Goal: Information Seeking & Learning: Learn about a topic

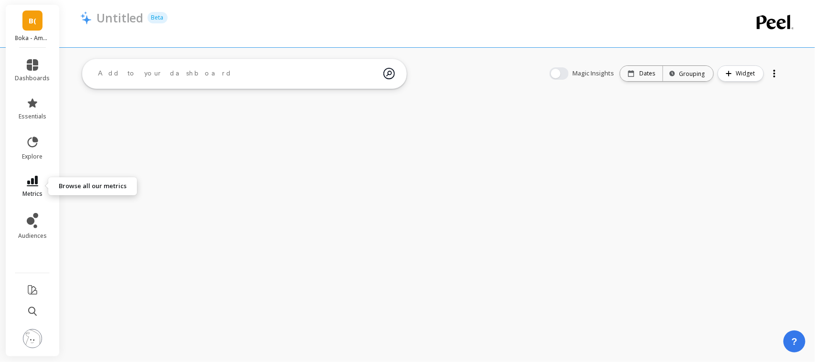
click at [32, 194] on span "metrics" at bounding box center [32, 194] width 20 height 8
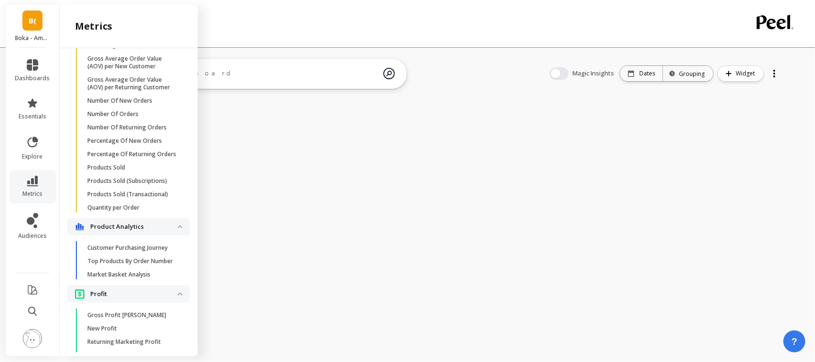
scroll to position [743, 0]
click at [140, 119] on span "Number Of Orders" at bounding box center [132, 115] width 91 height 8
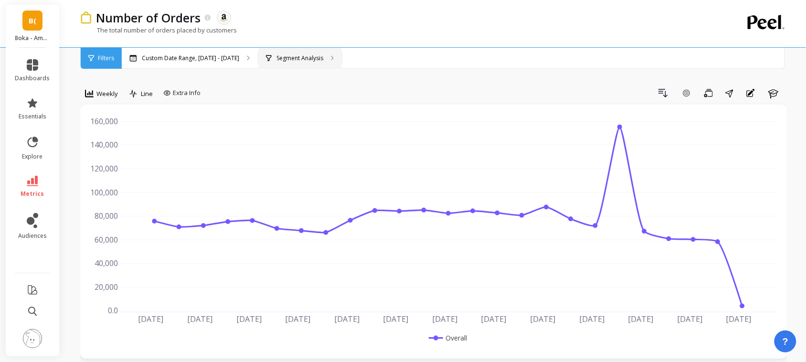
click at [287, 52] on div "Segment Analysis" at bounding box center [300, 58] width 84 height 21
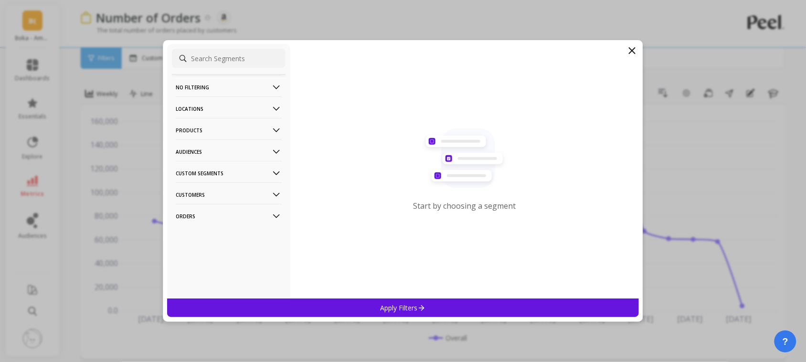
click at [205, 110] on p "Locations" at bounding box center [229, 108] width 106 height 24
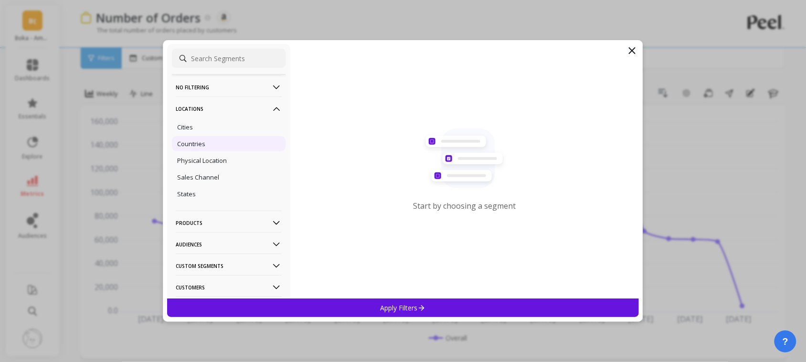
click at [218, 147] on div "Countries" at bounding box center [229, 143] width 114 height 15
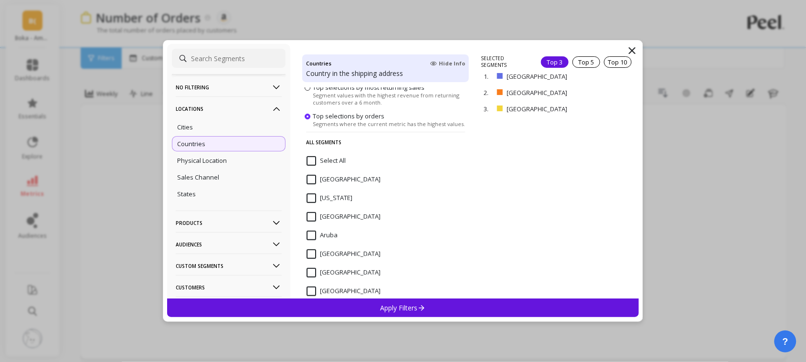
scroll to position [82, 0]
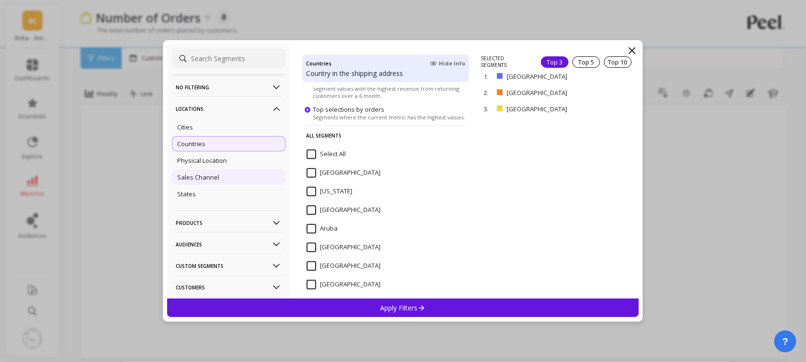
click at [220, 175] on div "Sales Channel" at bounding box center [229, 177] width 114 height 15
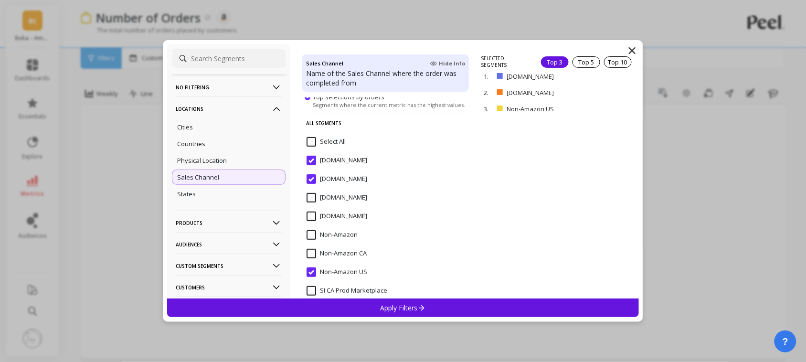
scroll to position [116, 0]
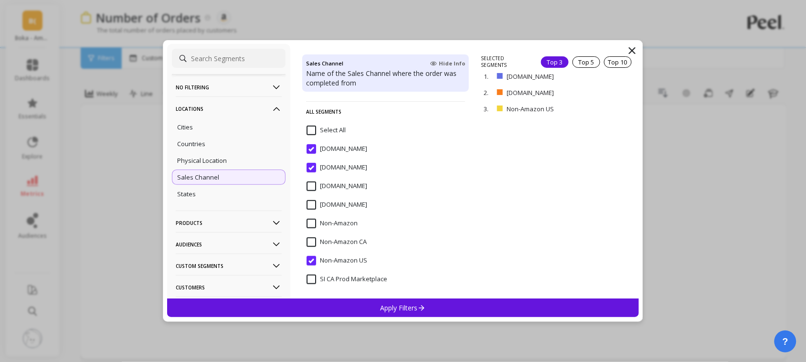
click at [311, 127] on input "Select All" at bounding box center [326, 131] width 39 height 10
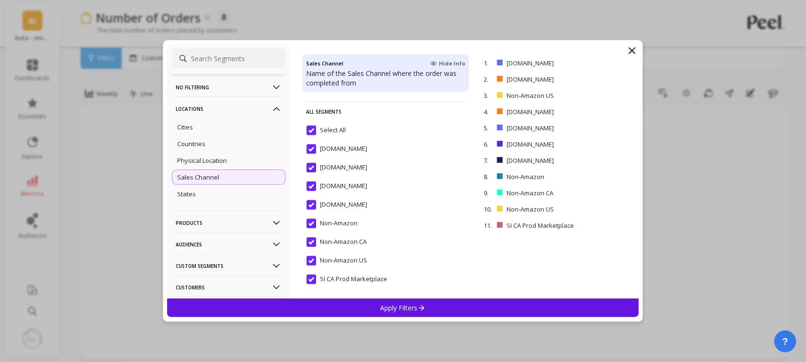
click at [311, 127] on input "Select All" at bounding box center [326, 131] width 39 height 10
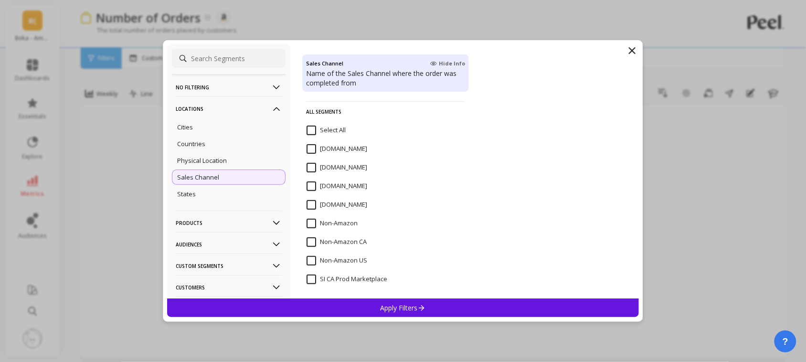
click at [311, 150] on input "[DOMAIN_NAME]" at bounding box center [337, 149] width 61 height 10
click at [368, 309] on div "Apply Filters" at bounding box center [403, 307] width 472 height 19
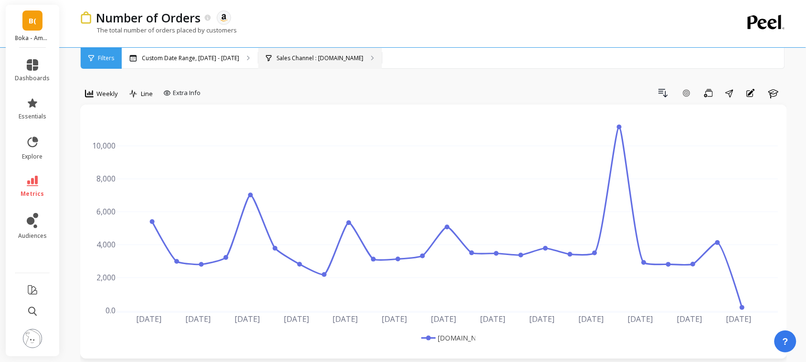
click at [294, 53] on div "Sales Channel : [DOMAIN_NAME]" at bounding box center [320, 58] width 124 height 21
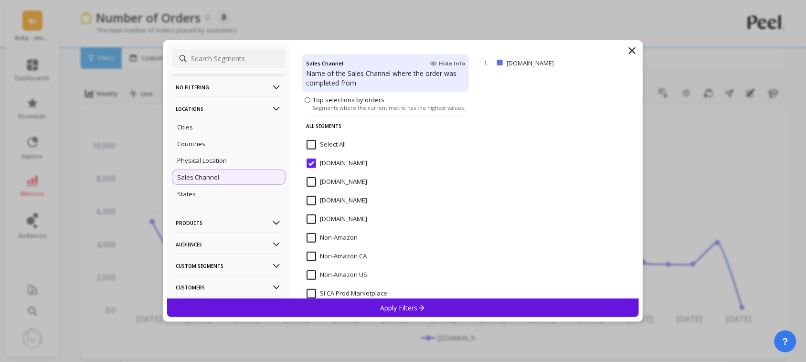
scroll to position [116, 0]
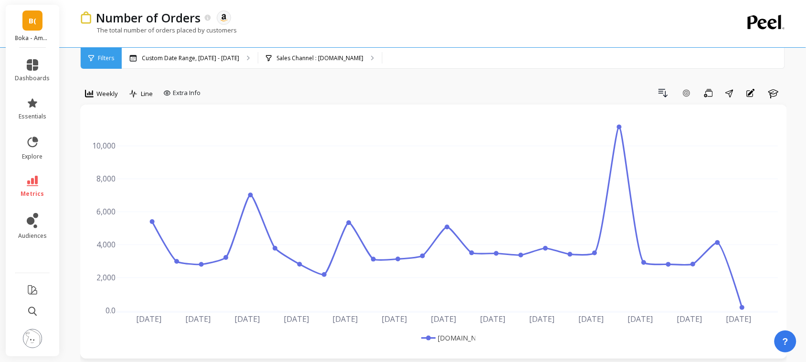
click at [32, 335] on img at bounding box center [32, 338] width 19 height 19
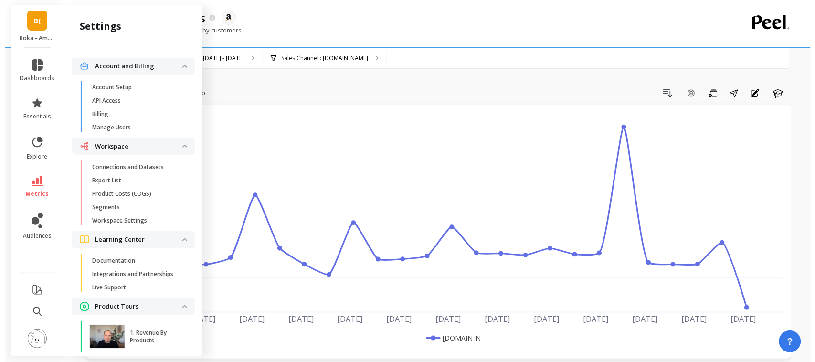
scroll to position [60, 0]
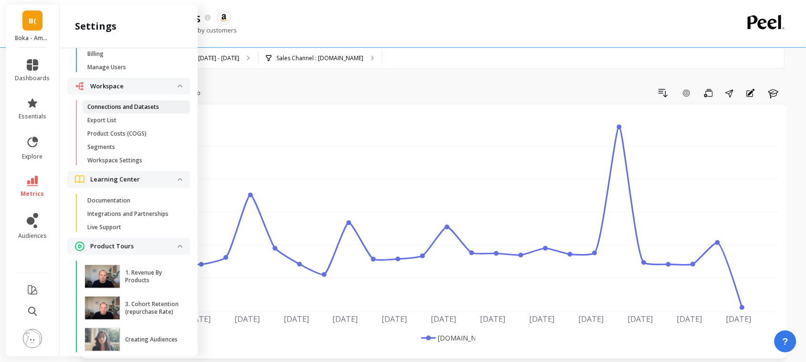
click at [141, 109] on p "Connections and Datasets" at bounding box center [123, 107] width 72 height 8
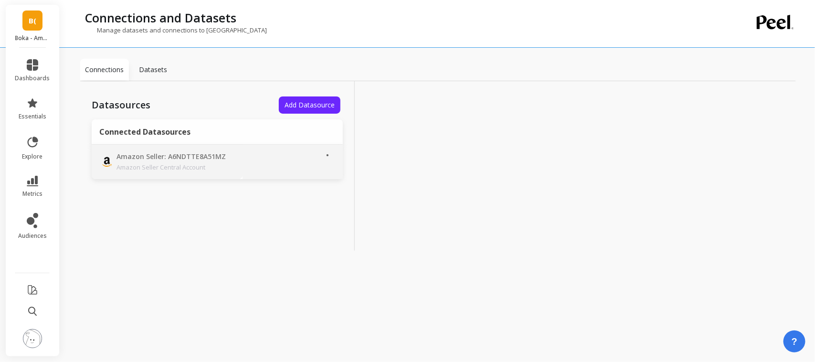
click at [247, 169] on p "Amazon Seller Central Account" at bounding box center [184, 167] width 134 height 10
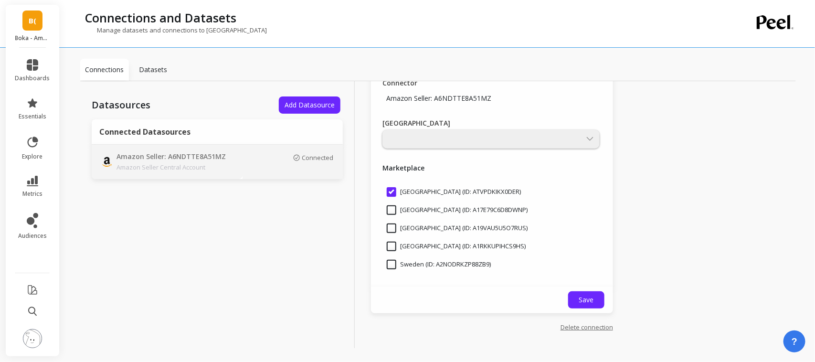
scroll to position [285, 0]
click at [29, 182] on icon at bounding box center [32, 181] width 11 height 11
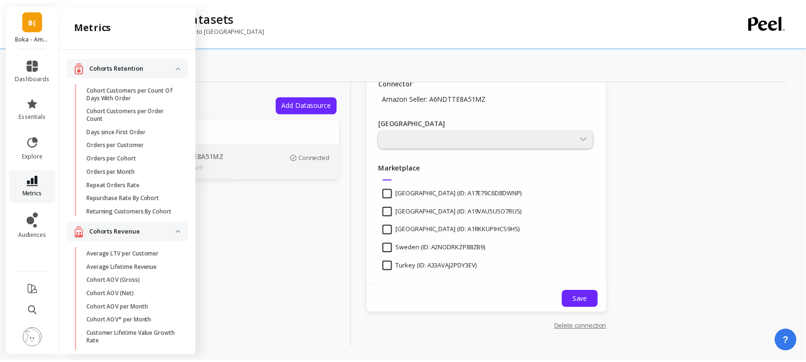
scroll to position [743, 0]
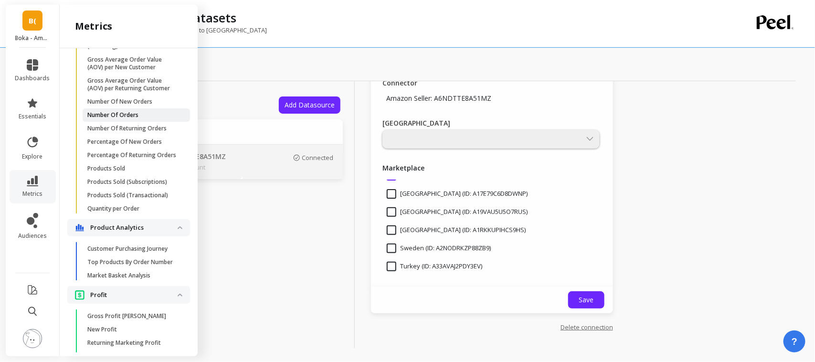
click at [114, 119] on p "Number Of Orders" at bounding box center [112, 115] width 51 height 8
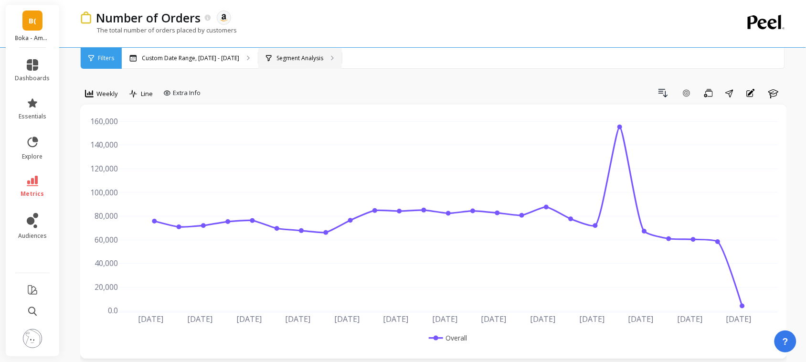
click at [286, 64] on div "Segment Analysis" at bounding box center [300, 58] width 84 height 21
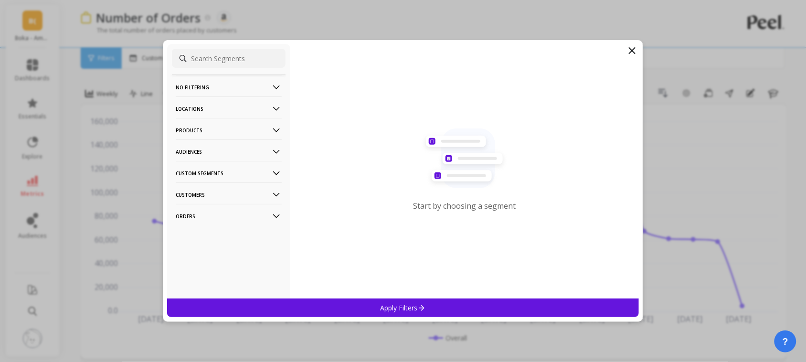
click at [229, 115] on p "Locations" at bounding box center [229, 108] width 106 height 24
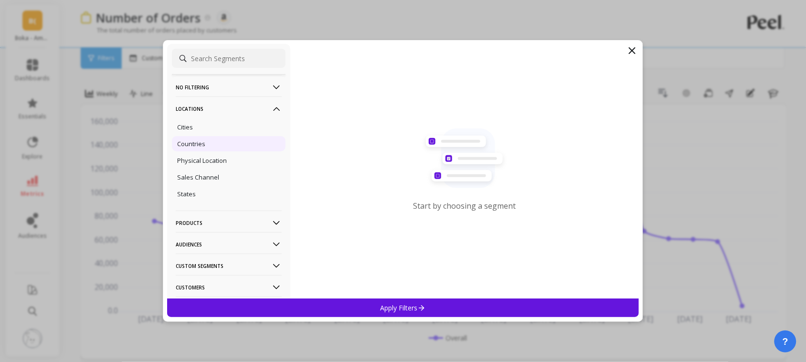
click at [218, 148] on div "Countries" at bounding box center [229, 143] width 114 height 15
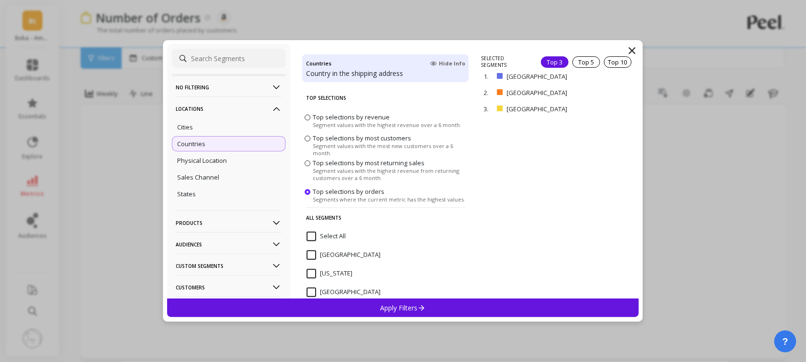
click at [216, 55] on input at bounding box center [229, 58] width 114 height 19
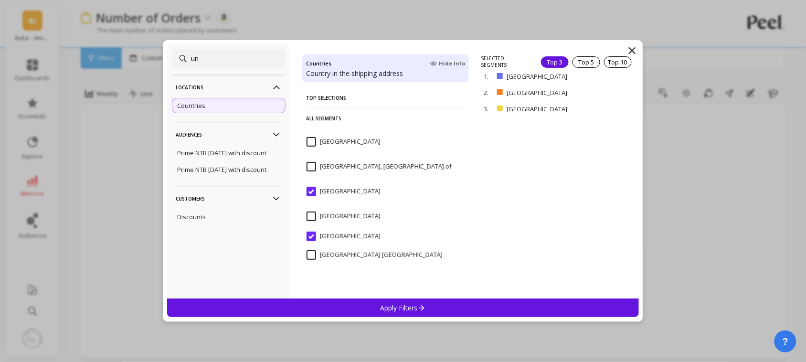
type input "un"
click at [320, 216] on input "[GEOGRAPHIC_DATA]" at bounding box center [344, 217] width 74 height 10
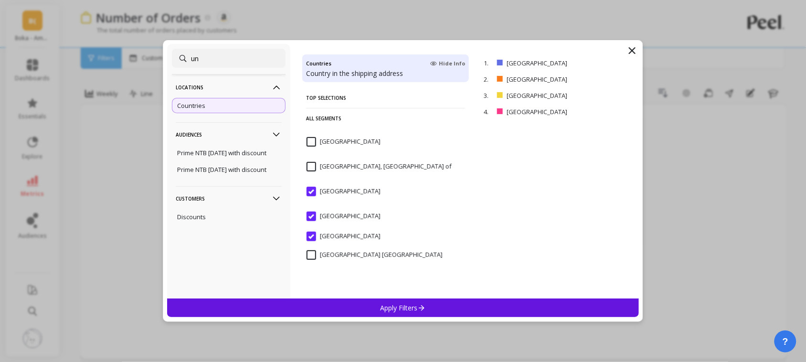
click at [313, 191] on input "[GEOGRAPHIC_DATA]" at bounding box center [344, 192] width 74 height 10
click at [308, 233] on input "[GEOGRAPHIC_DATA]" at bounding box center [344, 237] width 74 height 10
click at [353, 304] on div "Apply Filters" at bounding box center [403, 307] width 472 height 19
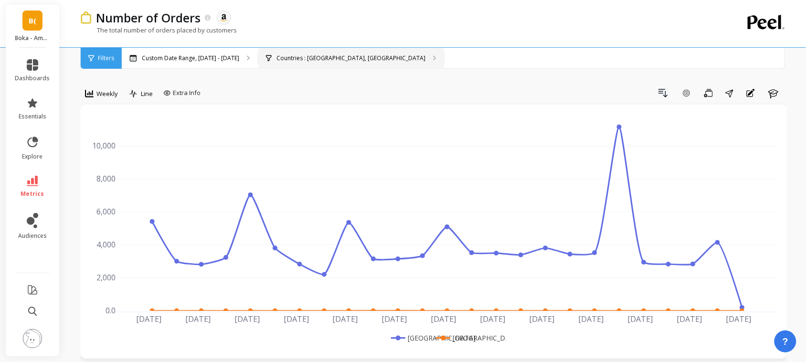
click at [300, 53] on div "Countries : [GEOGRAPHIC_DATA], [GEOGRAPHIC_DATA]" at bounding box center [351, 58] width 186 height 21
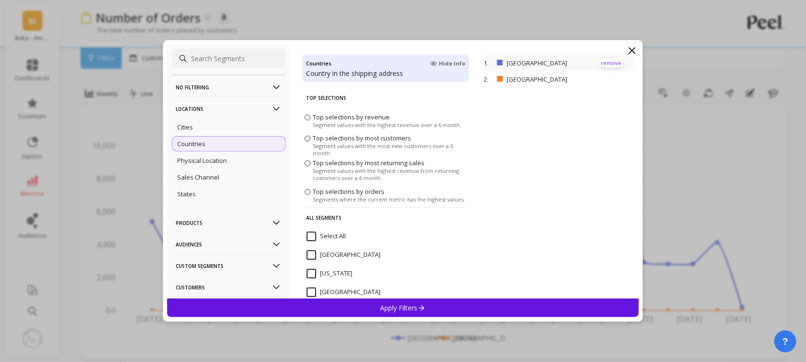
click at [604, 60] on p "remove" at bounding box center [611, 63] width 24 height 7
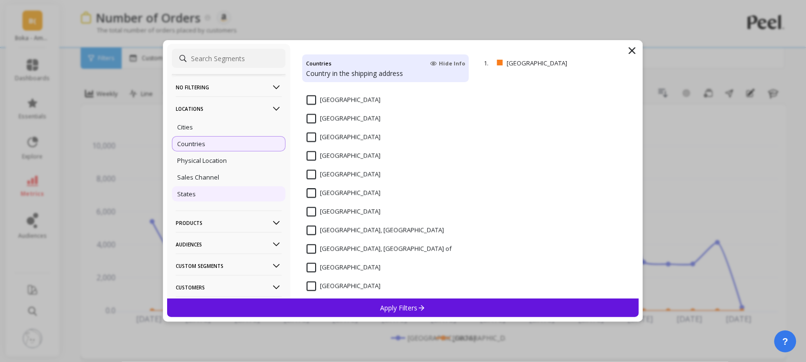
scroll to position [1729, 0]
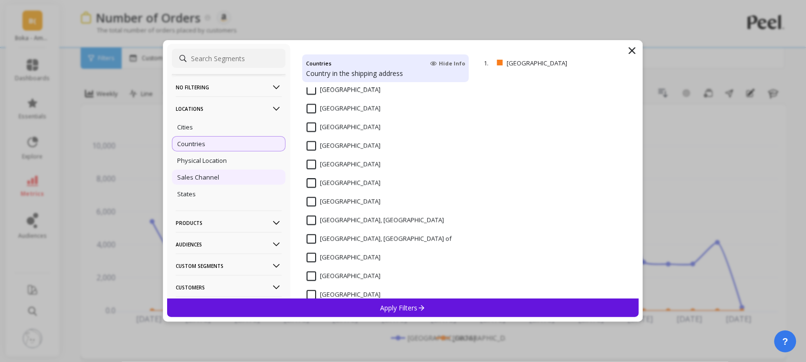
click at [216, 180] on p "Sales Channel" at bounding box center [198, 177] width 42 height 9
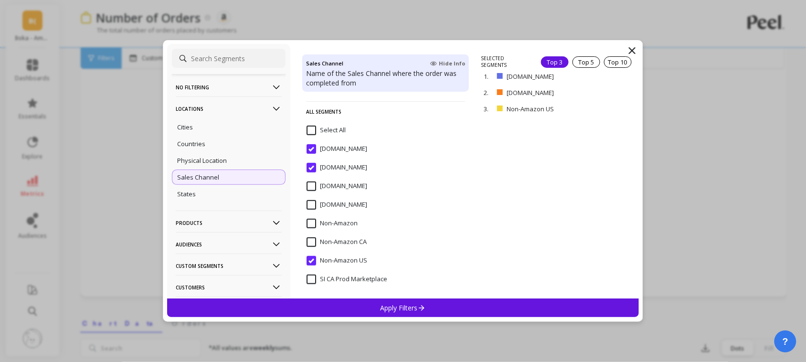
scroll to position [67, 0]
click at [635, 49] on icon at bounding box center [631, 50] width 11 height 11
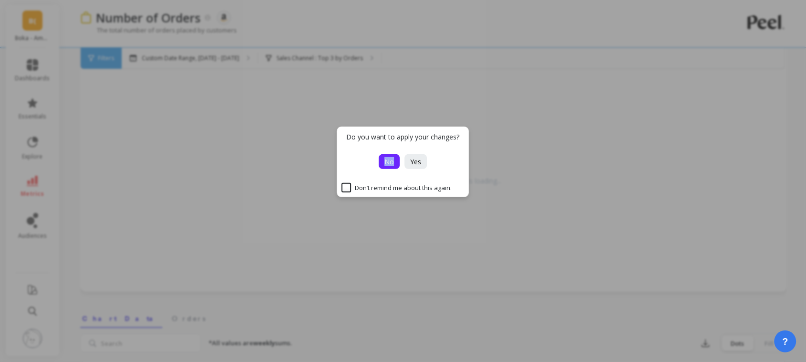
drag, startPoint x: 394, startPoint y: 170, endPoint x: 384, endPoint y: 155, distance: 17.9
click at [384, 155] on div "Do you want to apply your changes? No Yes Don’t remind me about this again." at bounding box center [403, 162] width 132 height 71
click at [384, 155] on button "No" at bounding box center [389, 161] width 21 height 15
